Goal: Information Seeking & Learning: Find specific page/section

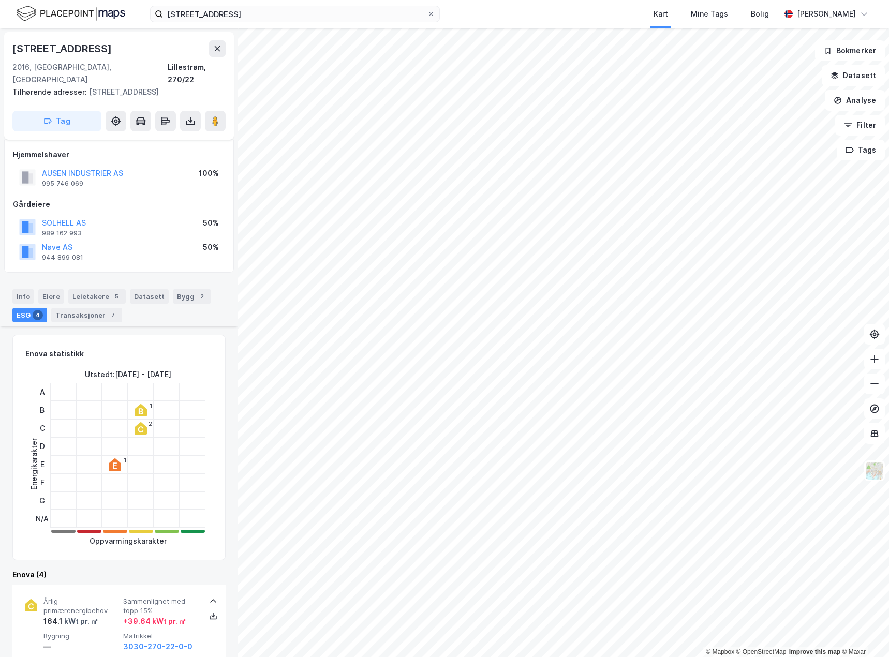
scroll to position [310, 0]
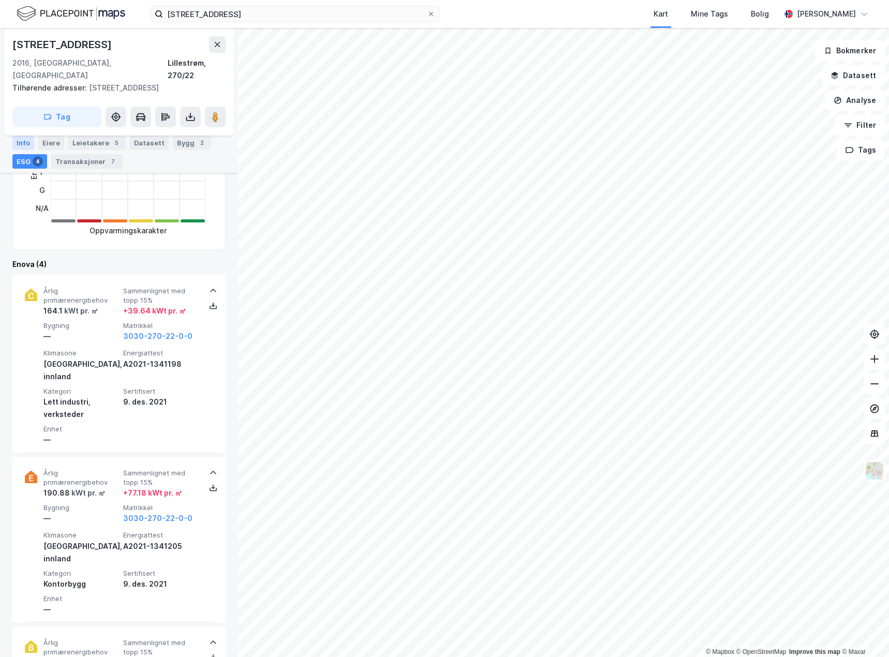
click at [17, 142] on div "Info" at bounding box center [23, 143] width 22 height 14
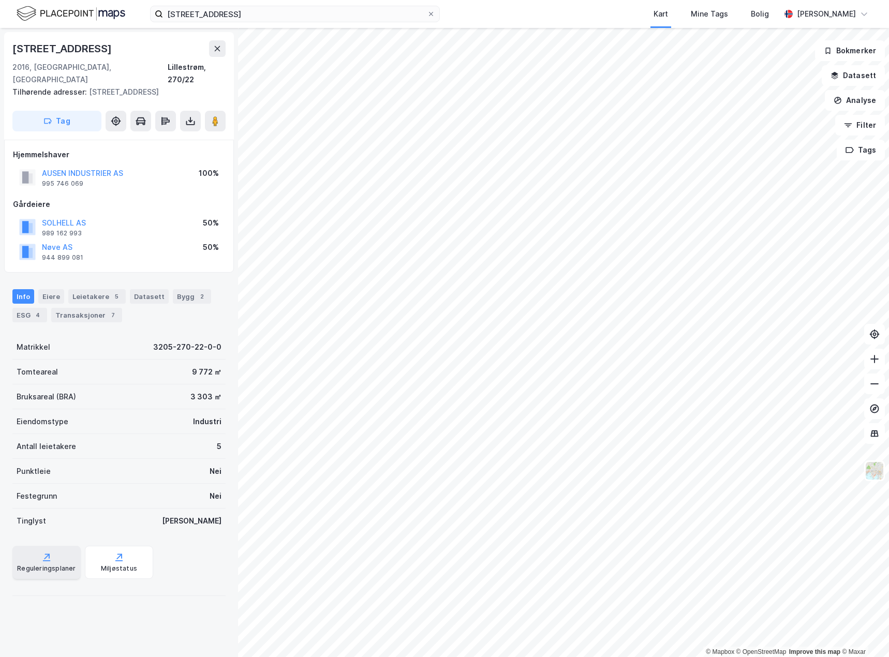
click at [44, 564] on div "Reguleringsplaner" at bounding box center [46, 568] width 58 height 8
click at [0, 0] on button "AUSEN INDUSTRIER AS" at bounding box center [0, 0] width 0 height 0
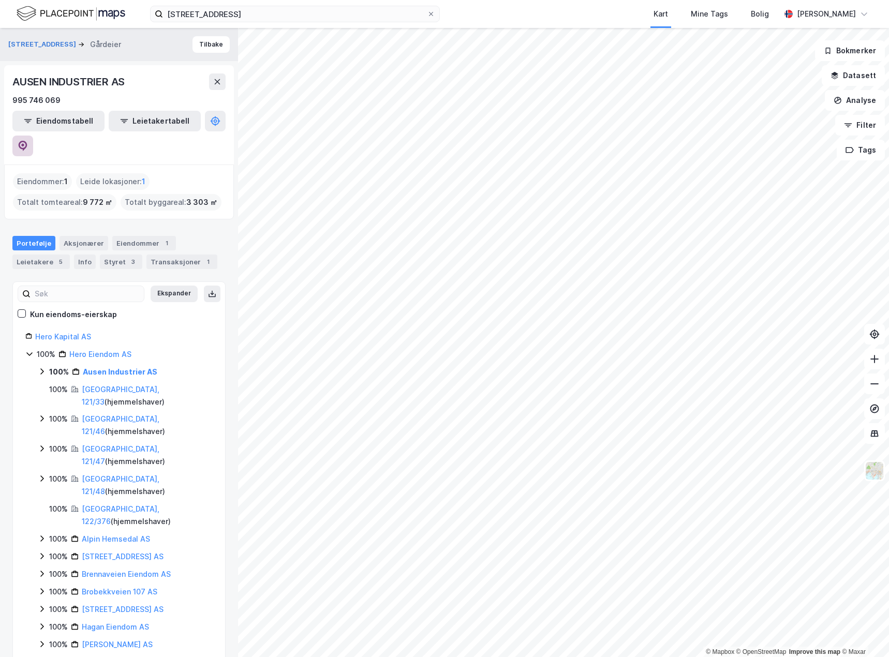
click at [28, 141] on icon at bounding box center [23, 146] width 10 height 10
